Goal: Find specific page/section: Find specific page/section

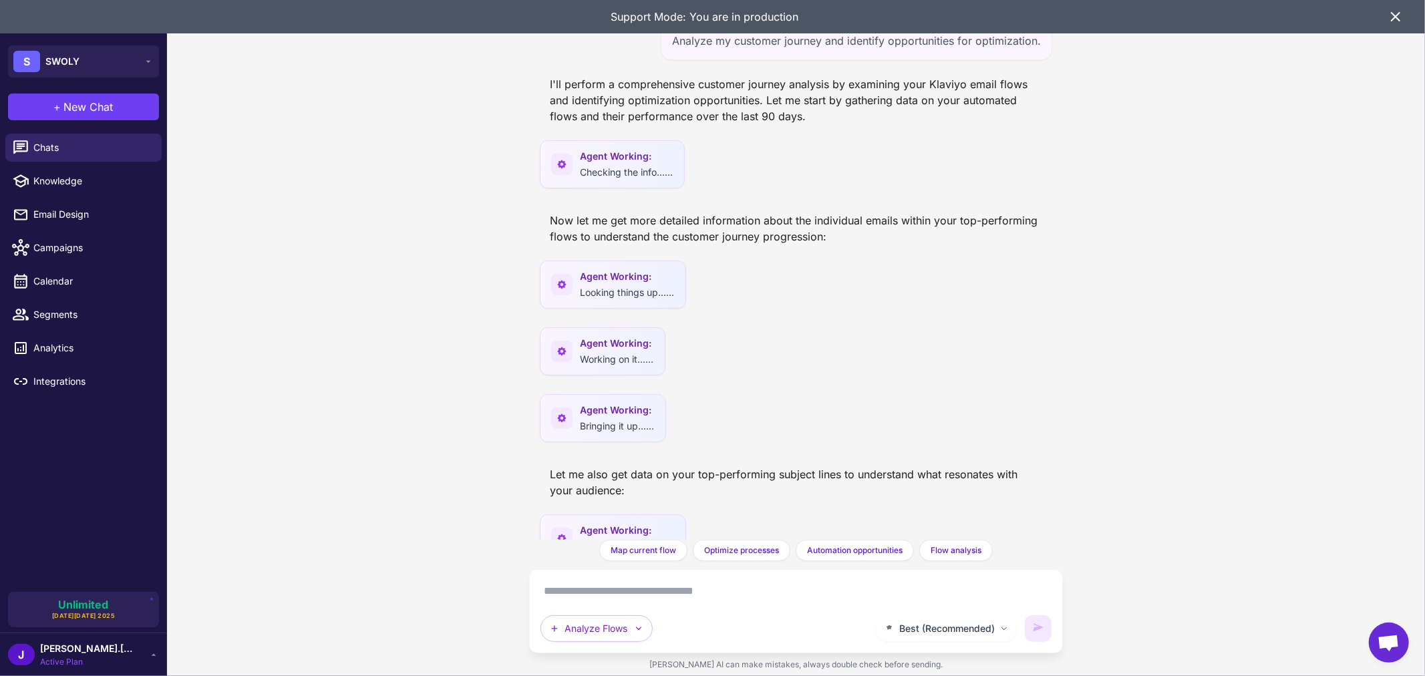
scroll to position [4223, 0]
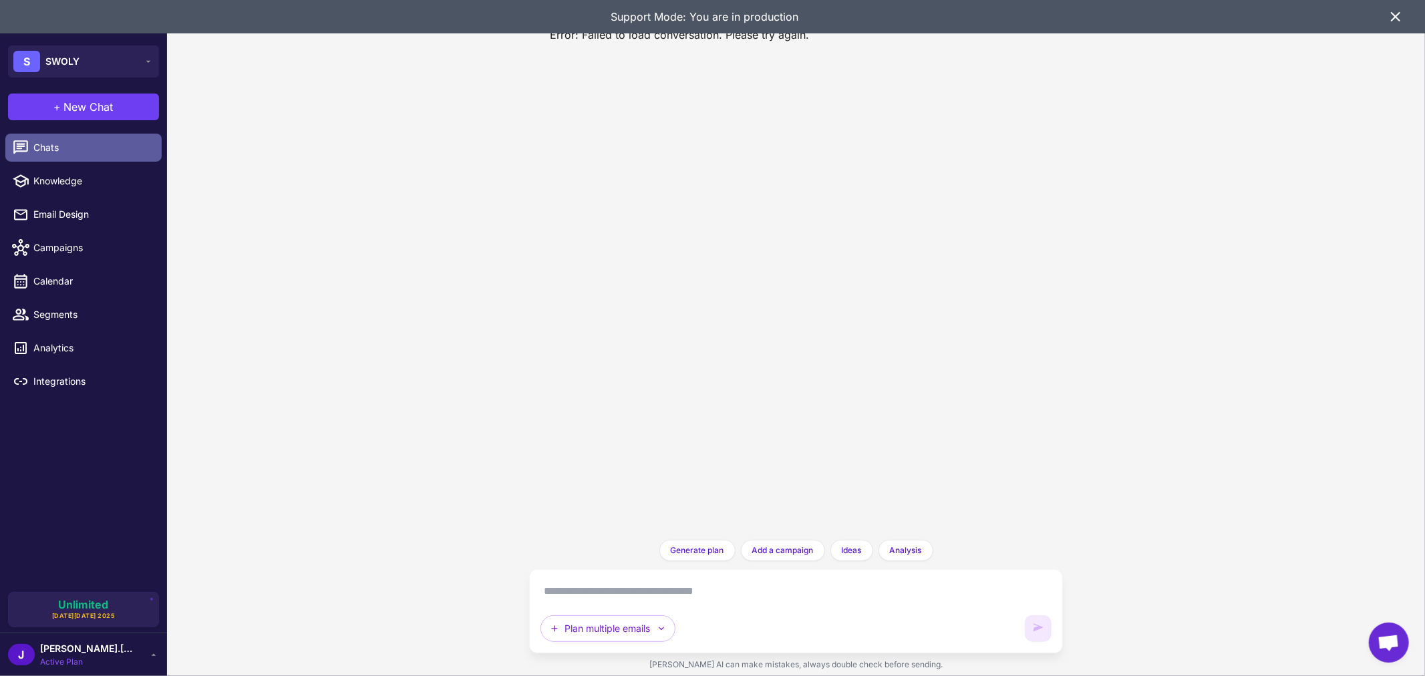
click at [62, 144] on span "Chats" at bounding box center [92, 147] width 118 height 15
